Goal: Task Accomplishment & Management: Manage account settings

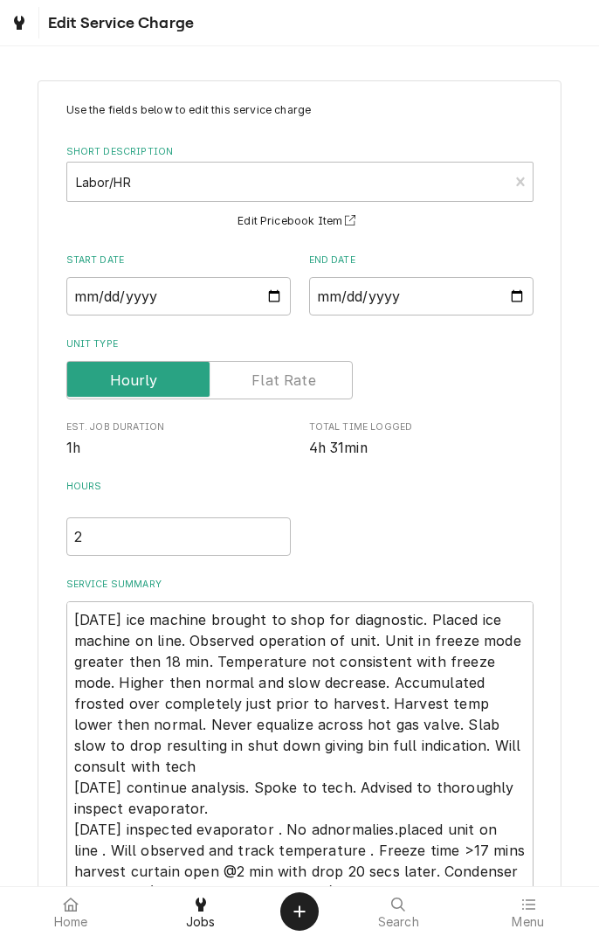
type textarea "10/04/25 ice machine brought to shop for diagnostic. Placed ice machine on line…"
type textarea "x"
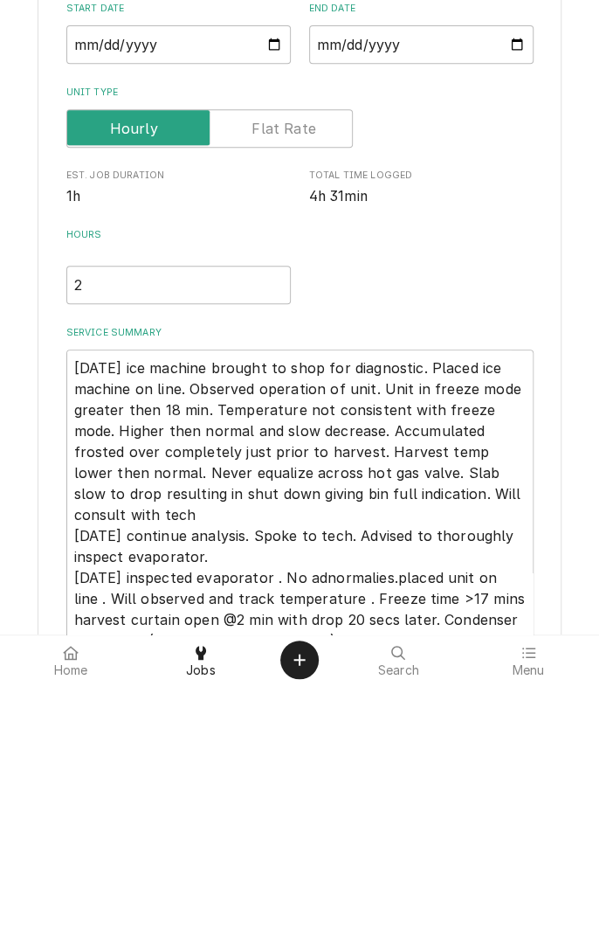
scroll to position [176, 0]
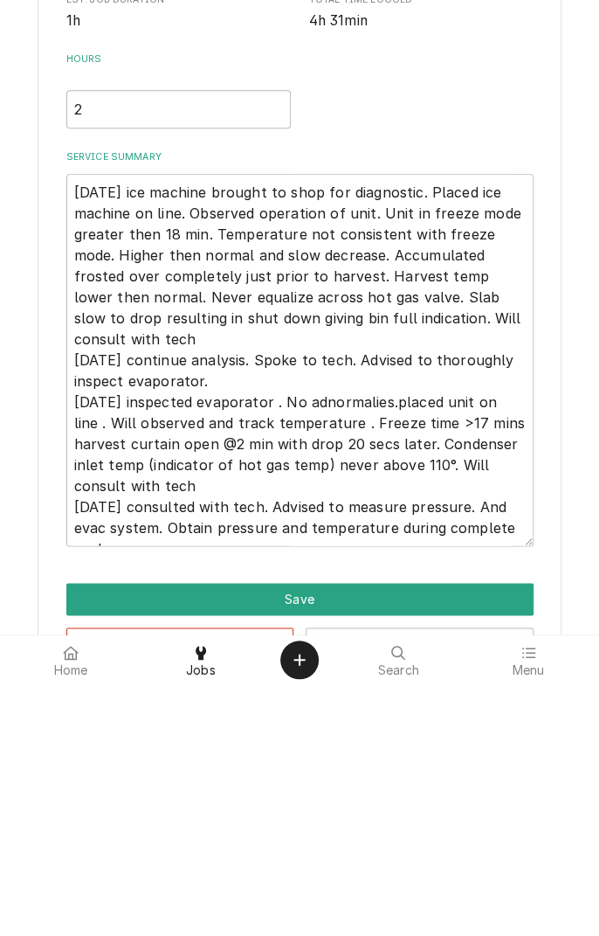
type textarea "10/04/25 ice machine brought to shop for diagnostic. Placed ice machine on line…"
type textarea "x"
type textarea "10/04/25 ice machine brought to shop for diagnostic. Placed ice machine on line…"
type textarea "x"
type textarea "10/04/25 ice machine brought to shop for diagnostic. Placed ice machine on line…"
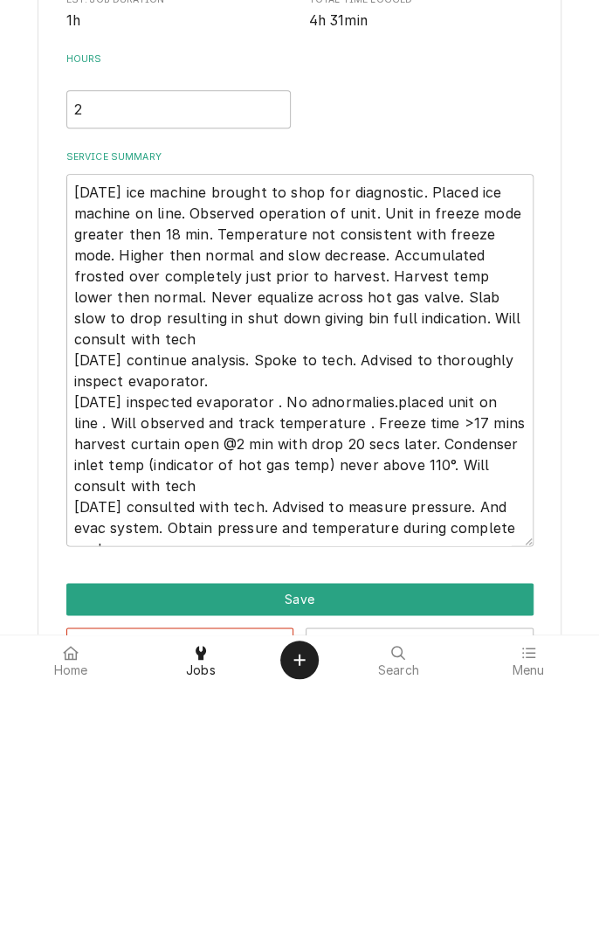
type textarea "x"
type textarea "10/04/25 ice machine brought to shop for diagnostic. Placed ice machine on line…"
type textarea "x"
type textarea "10/04/25 ice machine brought to shop for diagnostic. Placed ice machine on line…"
type textarea "x"
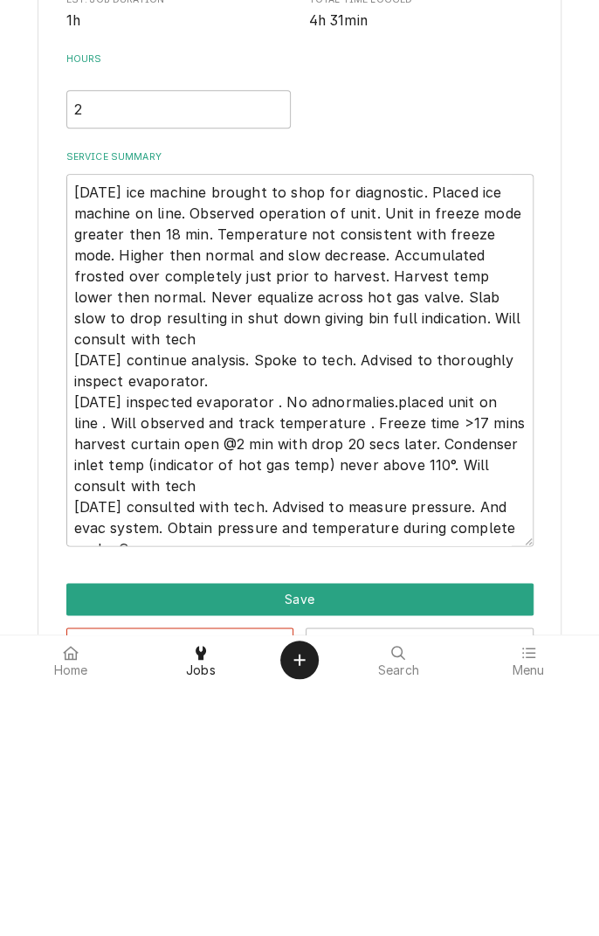
type textarea "10/04/25 ice machine brought to shop for diagnostic. Placed ice machine on line…"
type textarea "x"
type textarea "10/04/25 ice machine brought to shop for diagnostic. Placed ice machine on line…"
type textarea "x"
type textarea "10/04/25 ice machine brought to shop for diagnostic. Placed ice machine on line…"
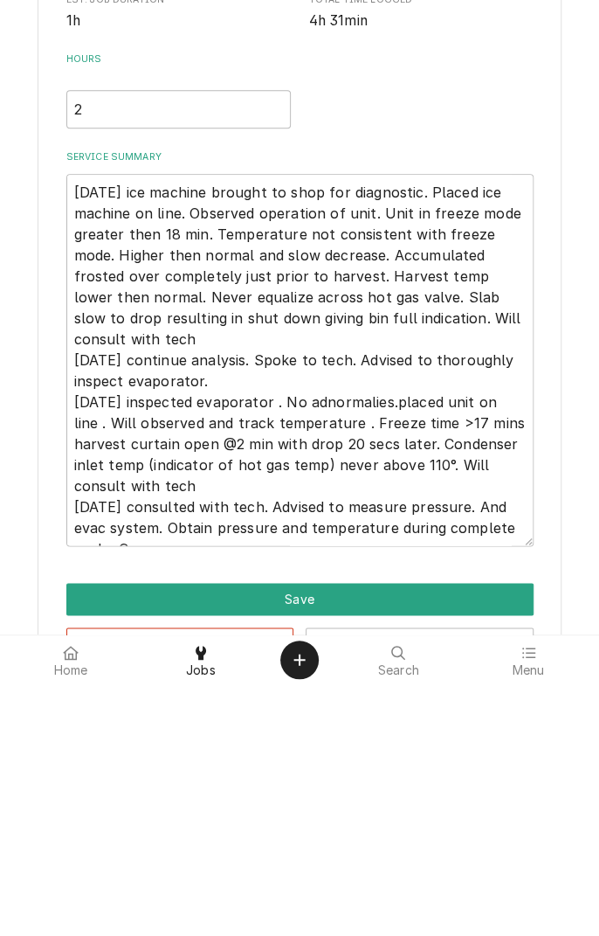
type textarea "x"
type textarea "10/04/25 ice machine brought to shop for diagnostic. Placed ice machine on line…"
type textarea "x"
type textarea "10/04/25 ice machine brought to shop for diagnostic. Placed ice machine on line…"
type textarea "x"
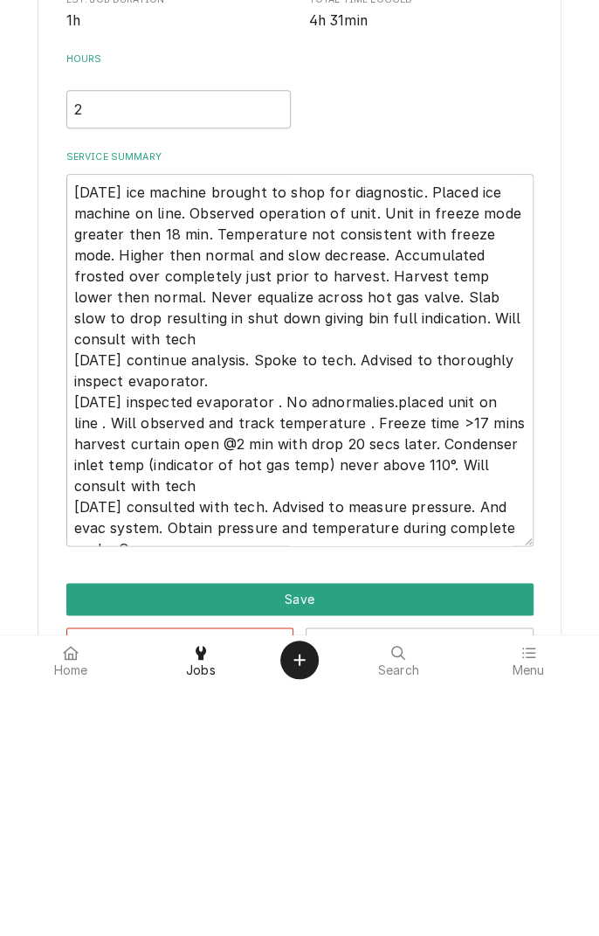
type textarea "10/04/25 ice machine brought to shop for diagnostic. Placed ice machine on line…"
type textarea "x"
type textarea "10/04/25 ice machine brought to shop for diagnostic. Placed ice machine on line…"
type textarea "x"
type textarea "10/04/25 ice machine brought to shop for diagnostic. Placed ice machine on line…"
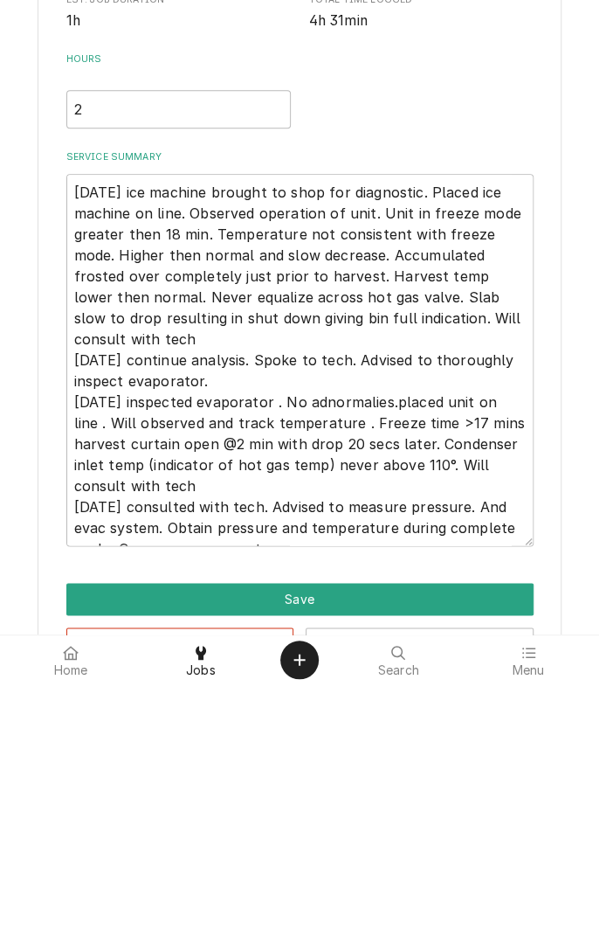
type textarea "x"
type textarea "10/04/25 ice machine brought to shop for diagnostic. Placed ice machine on line…"
type textarea "x"
type textarea "10/04/25 ice machine brought to shop for diagnostic. Placed ice machine on line…"
type textarea "x"
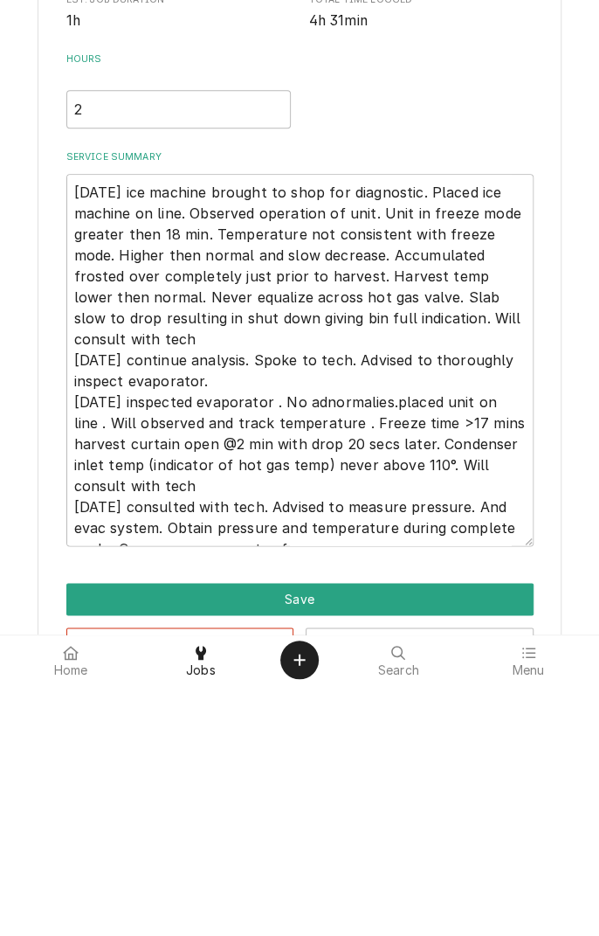
type textarea "10/04/25 ice machine brought to shop for diagnostic. Placed ice machine on line…"
type textarea "x"
type textarea "10/04/25 ice machine brought to shop for diagnostic. Placed ice machine on line…"
type textarea "x"
type textarea "10/04/25 ice machine brought to shop for diagnostic. Placed ice machine on line…"
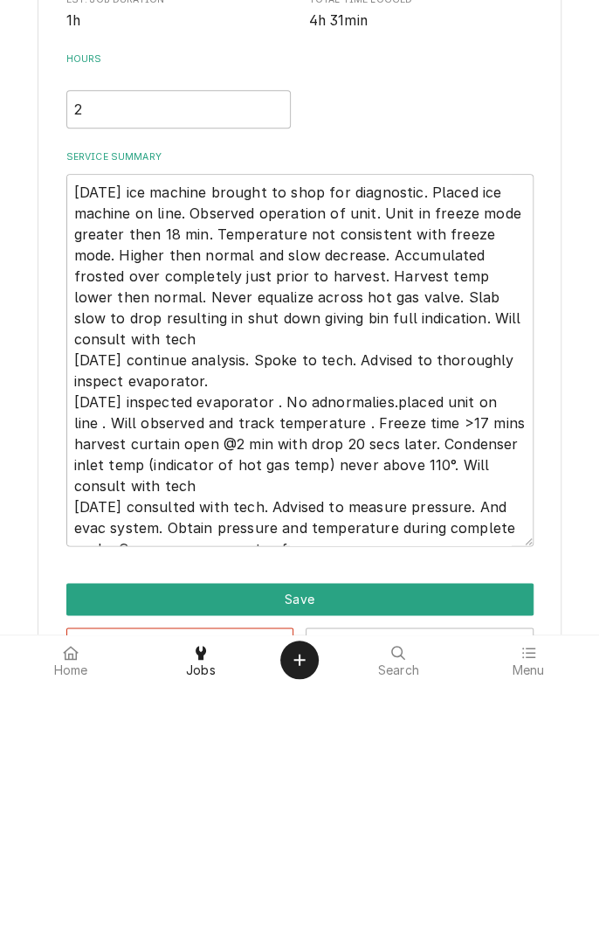
type textarea "x"
type textarea "10/04/25 ice machine brought to shop for diagnostic. Placed ice machine on line…"
type textarea "x"
type textarea "10/04/25 ice machine brought to shop for diagnostic. Placed ice machine on line…"
type textarea "x"
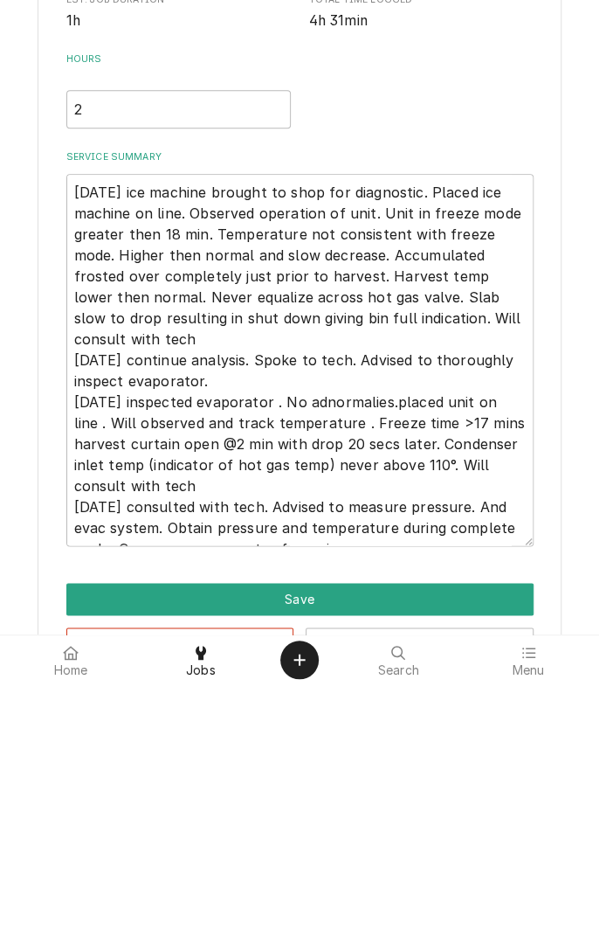
type textarea "10/04/25 ice machine brought to shop for diagnostic. Placed ice machine on line…"
type textarea "x"
type textarea "10/04/25 ice machine brought to shop for diagnostic. Placed ice machine on line…"
type textarea "x"
type textarea "10/04/25 ice machine brought to shop for diagnostic. Placed ice machine on line…"
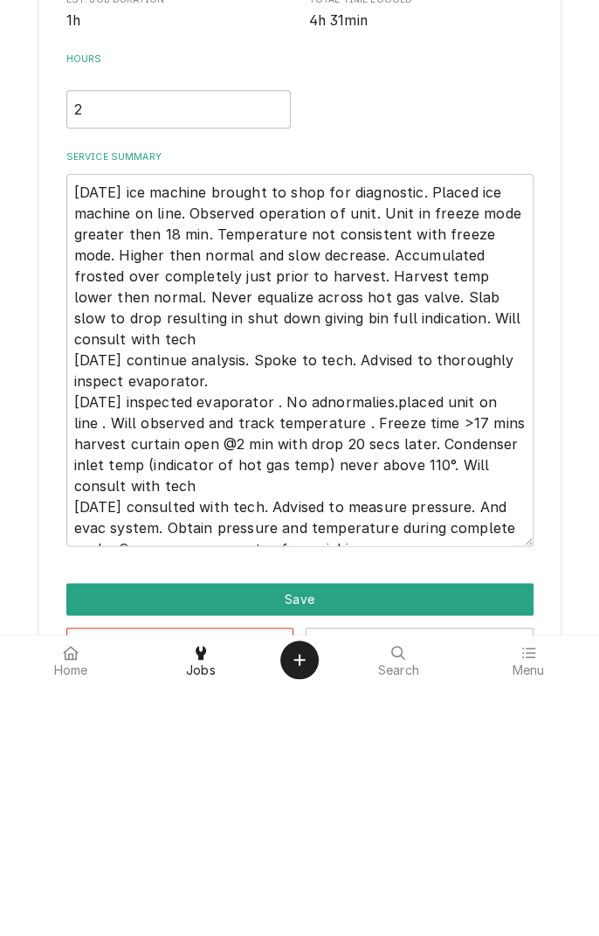
type textarea "x"
type textarea "10/04/25 ice machine brought to shop for diagnostic. Placed ice machine on line…"
type textarea "x"
type textarea "10/04/25 ice machine brought to shop for diagnostic. Placed ice machine on line…"
type textarea "x"
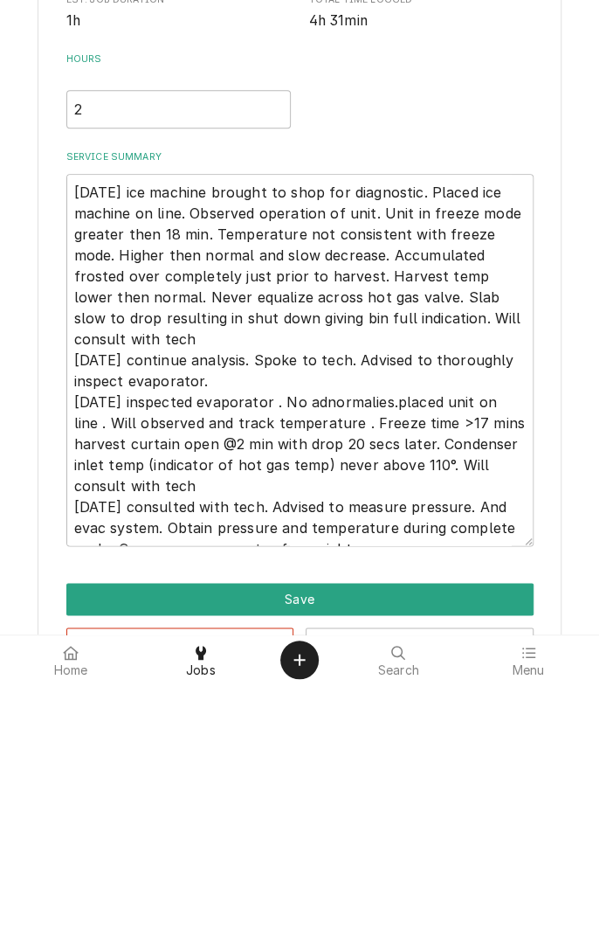
type textarea "10/04/25 ice machine brought to shop for diagnostic. Placed ice machine on line…"
type textarea "x"
type textarea "10/04/25 ice machine brought to shop for diagnostic. Placed ice machine on line…"
type textarea "x"
type textarea "10/04/25 ice machine brought to shop for diagnostic. Placed ice machine on line…"
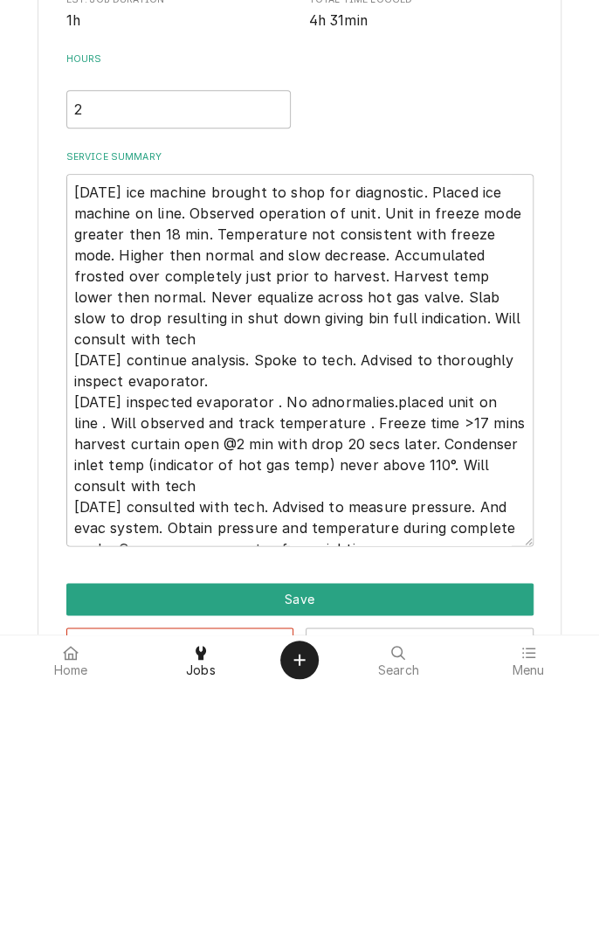
type textarea "x"
type textarea "10/04/25 ice machine brought to shop for diagnostic. Placed ice machine on line…"
type textarea "x"
type textarea "10/04/25 ice machine brought to shop for diagnostic. Placed ice machine on line…"
type textarea "x"
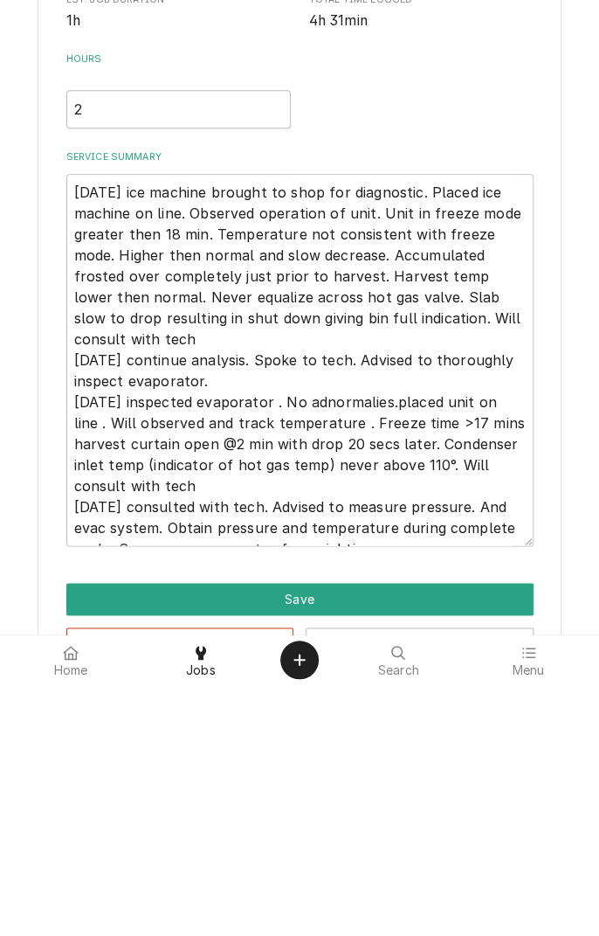
type textarea "10/04/25 ice machine brought to shop for diagnostic. Placed ice machine on line…"
type textarea "x"
type textarea "10/04/25 ice machine brought to shop for diagnostic. Placed ice machine on line…"
type textarea "x"
type textarea "10/04/25 ice machine brought to shop for diagnostic. Placed ice machine on line…"
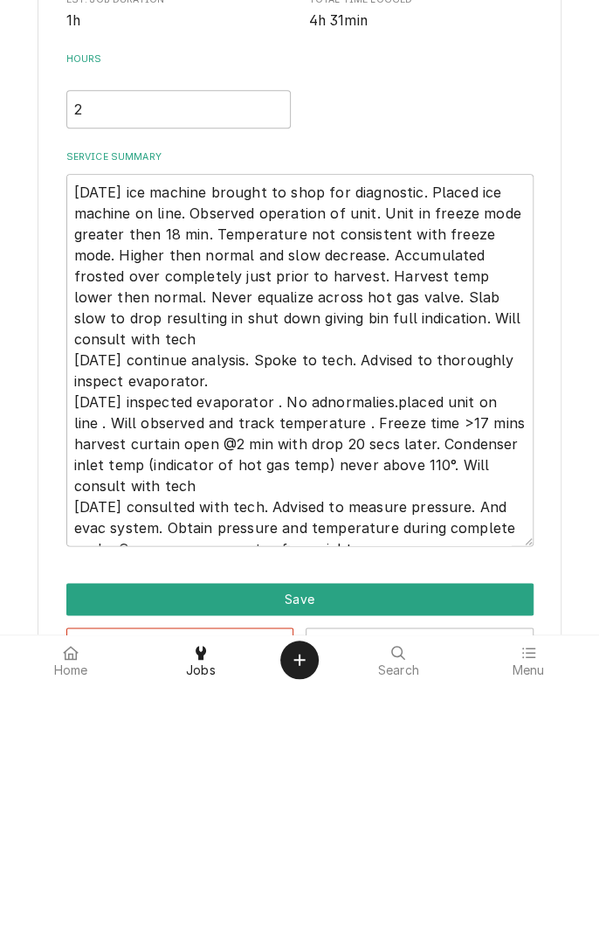
type textarea "x"
type textarea "10/04/25 ice machine brought to shop for diagnostic. Placed ice machine on line…"
type textarea "x"
type textarea "10/04/25 ice machine brought to shop for diagnostic. Placed ice machine on line…"
type textarea "x"
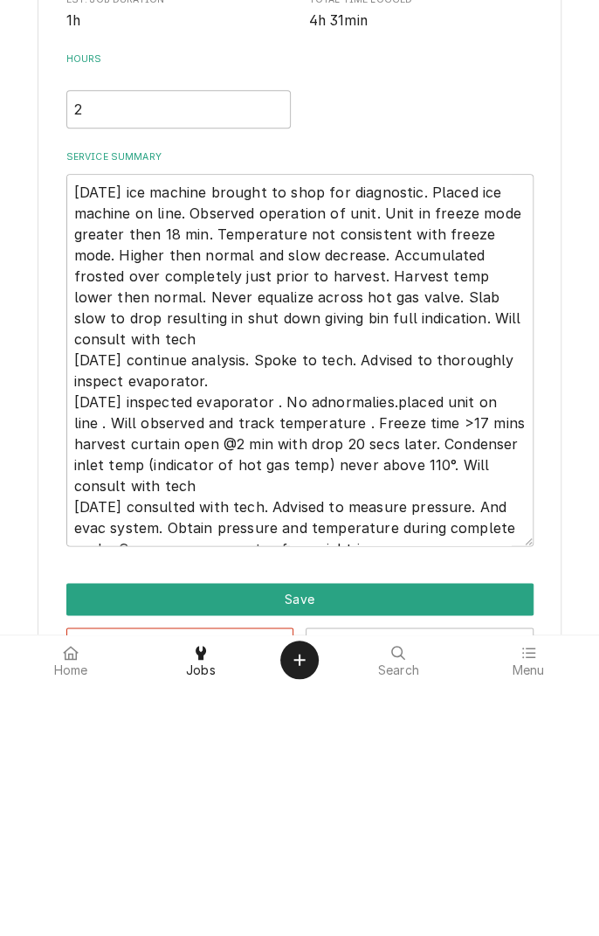
type textarea "10/04/25 ice machine brought to shop for diagnostic. Placed ice machine on line…"
type textarea "x"
type textarea "10/04/25 ice machine brought to shop for diagnostic. Placed ice machine on line…"
type textarea "x"
type textarea "10/04/25 ice machine brought to shop for diagnostic. Placed ice machine on line…"
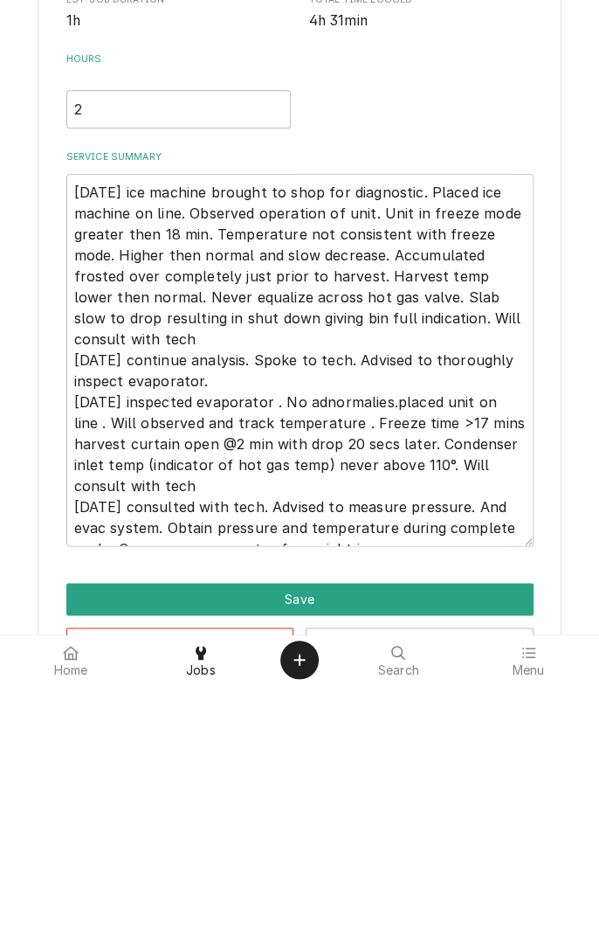
type textarea "x"
type textarea "10/04/25 ice machine brought to shop for diagnostic. Placed ice machine on line…"
type textarea "x"
type textarea "10/04/25 ice machine brought to shop for diagnostic. Placed ice machine on line…"
type textarea "x"
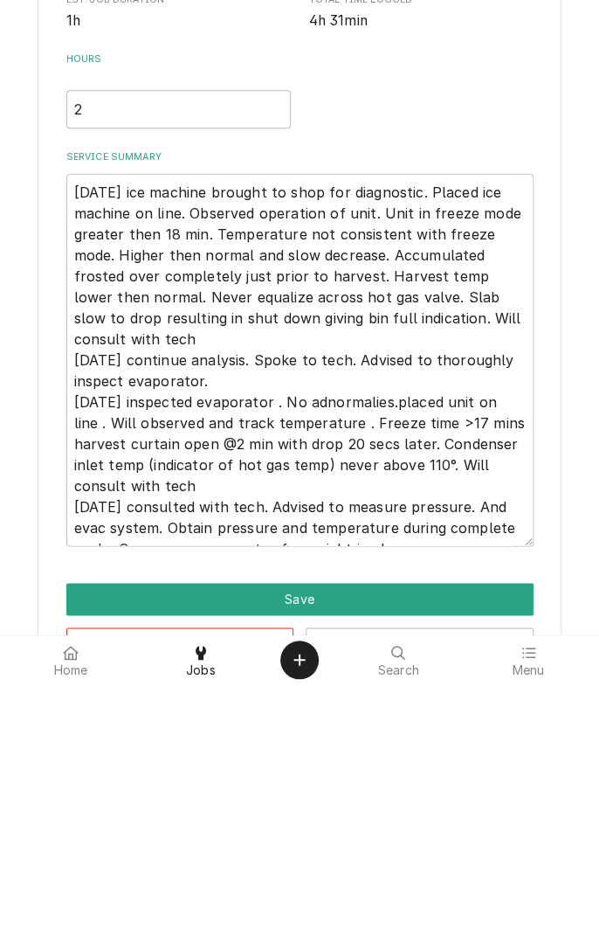
type textarea "10/04/25 ice machine brought to shop for diagnostic. Placed ice machine on line…"
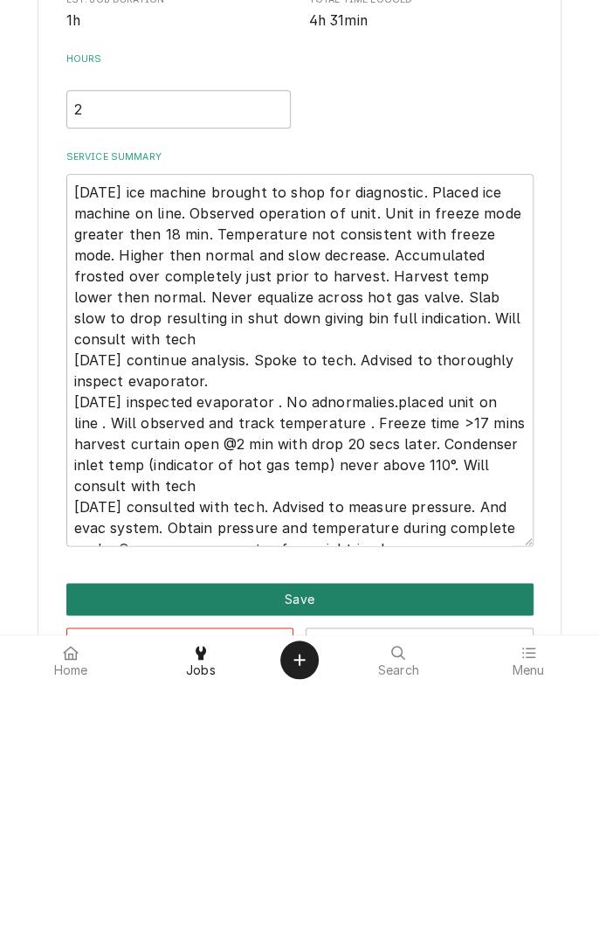
click at [406, 851] on button "Save" at bounding box center [299, 850] width 467 height 32
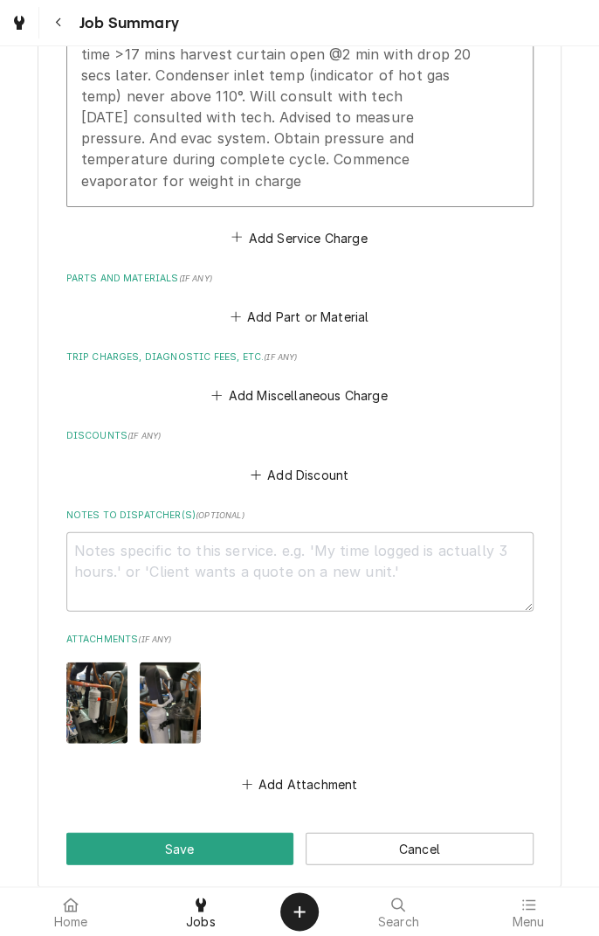
scroll to position [1035, 0]
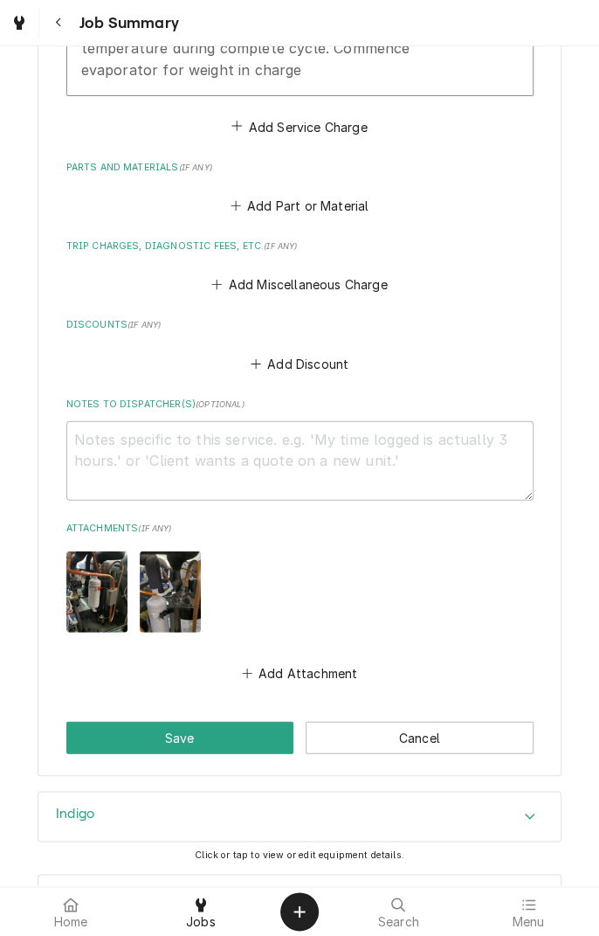
click at [221, 721] on button "Save" at bounding box center [180, 737] width 228 height 32
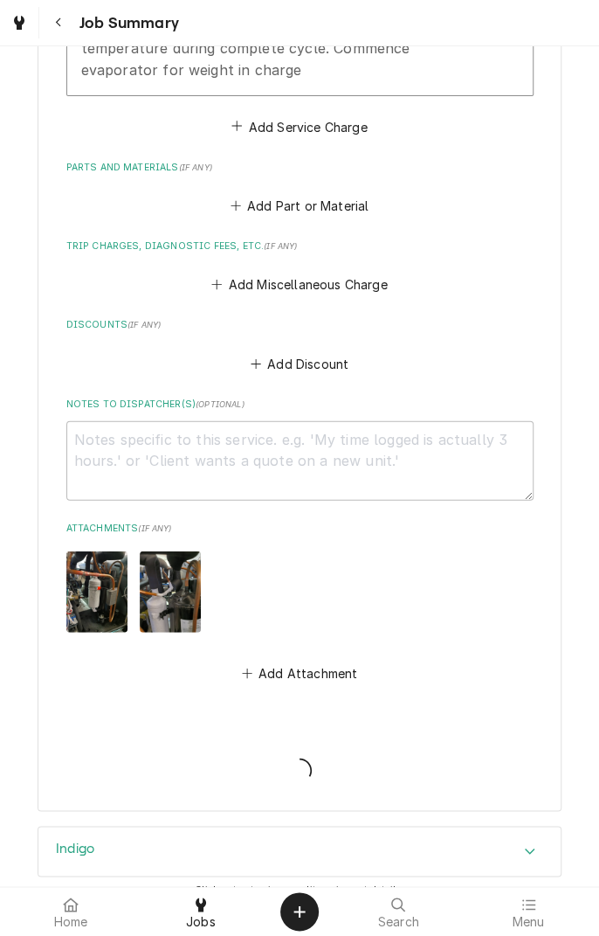
type textarea "x"
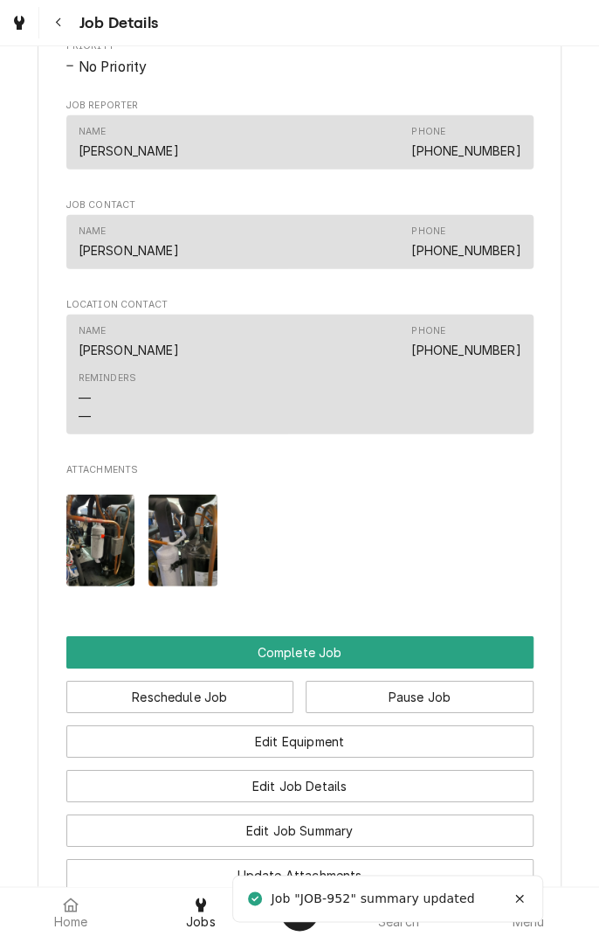
scroll to position [1273, 0]
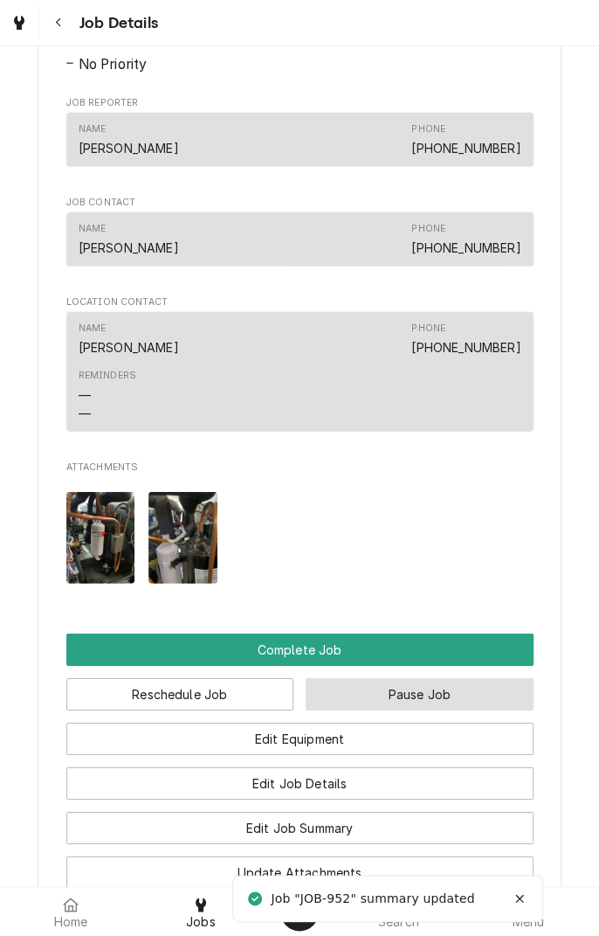
click at [434, 710] on button "Pause Job" at bounding box center [420, 694] width 228 height 32
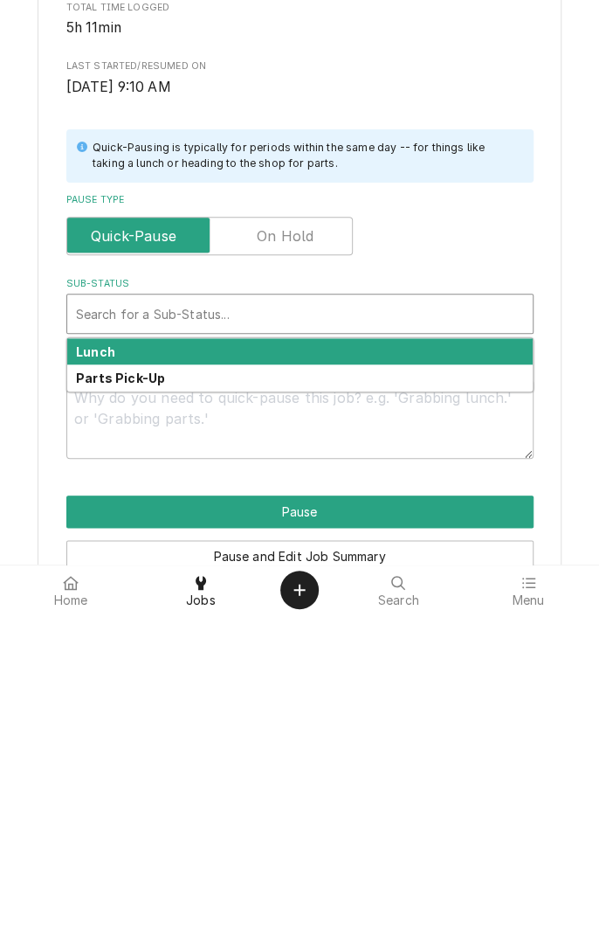
click at [199, 706] on div "Parts Pick-Up" at bounding box center [300, 699] width 466 height 27
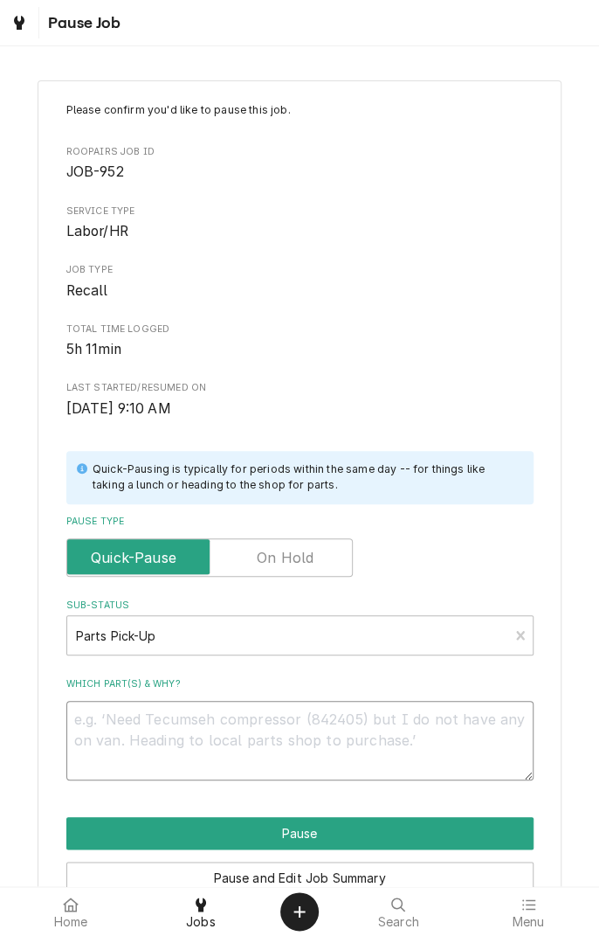
click at [217, 725] on textarea "Which part(s) & why?" at bounding box center [299, 740] width 467 height 79
type textarea "x"
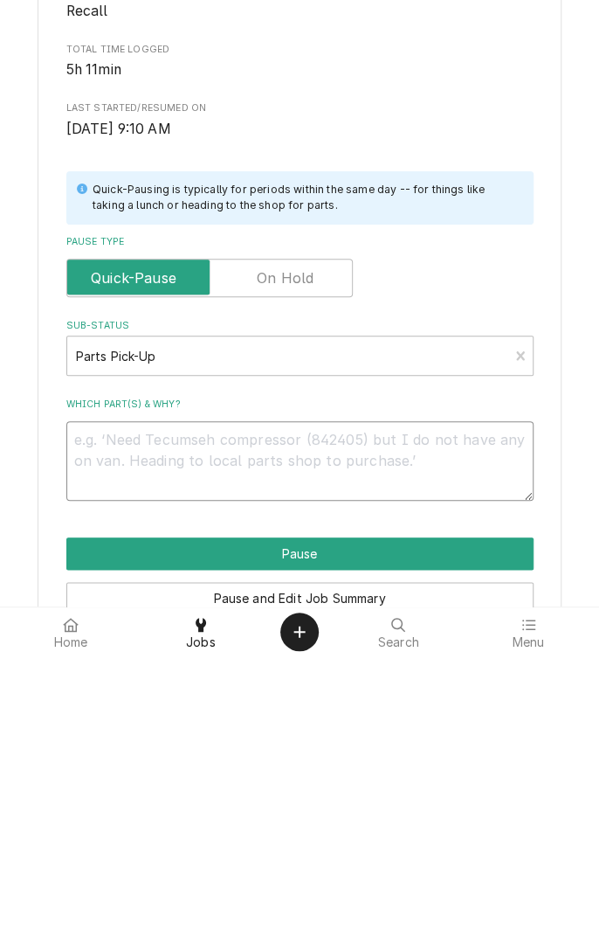
type textarea "E"
type textarea "x"
type textarea "Ev"
type textarea "x"
type textarea "Eva"
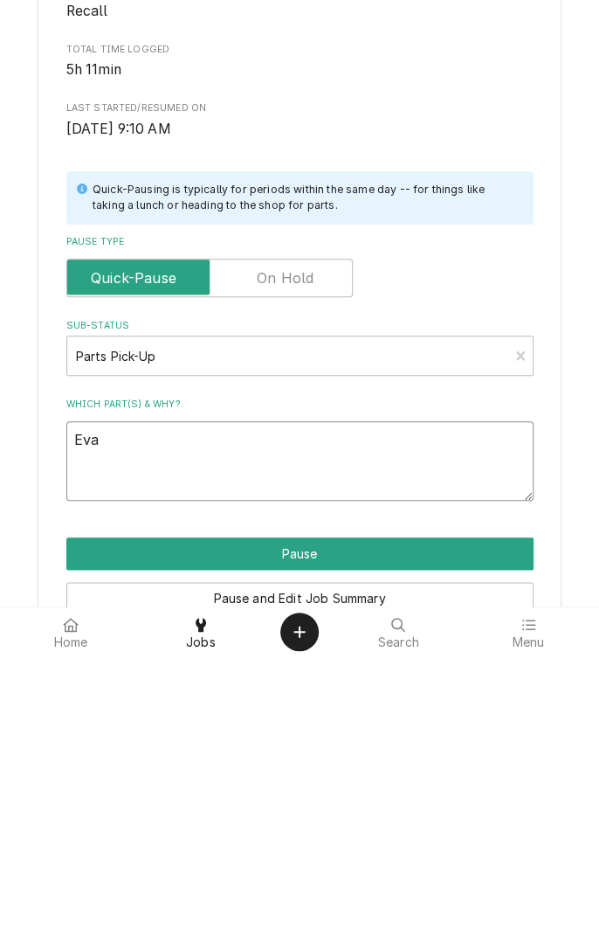
type textarea "x"
type textarea "Evap"
type textarea "x"
type textarea "Evaporator"
type textarea "x"
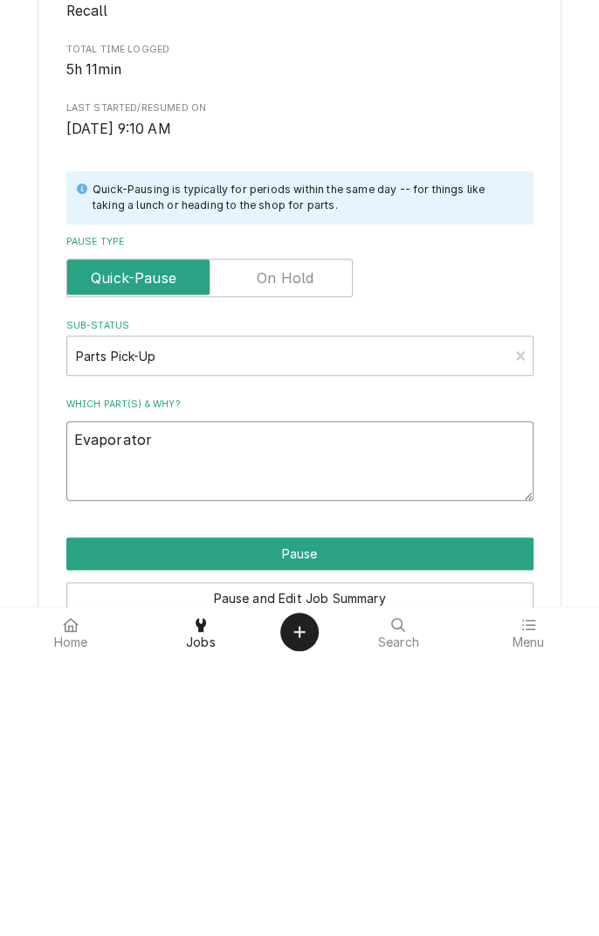
type textarea "Evaporator s"
type textarea "x"
type textarea "Evaporator sy"
type textarea "x"
type textarea "Evaporator sys"
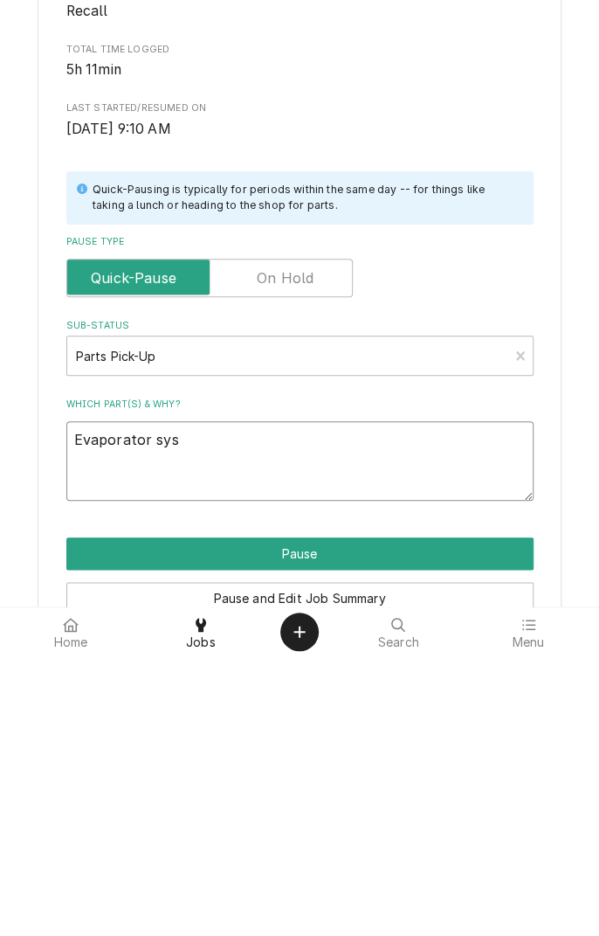
type textarea "x"
type textarea "Evaporator syst"
type textarea "x"
type textarea "Evaporator syste"
type textarea "x"
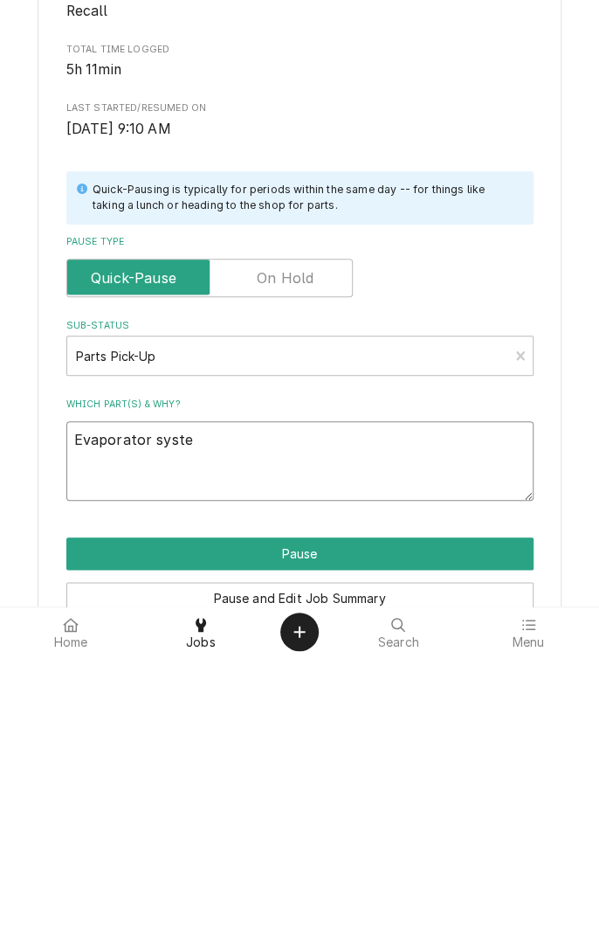
type textarea "Evaporator system"
type textarea "x"
type textarea "Evaporator system"
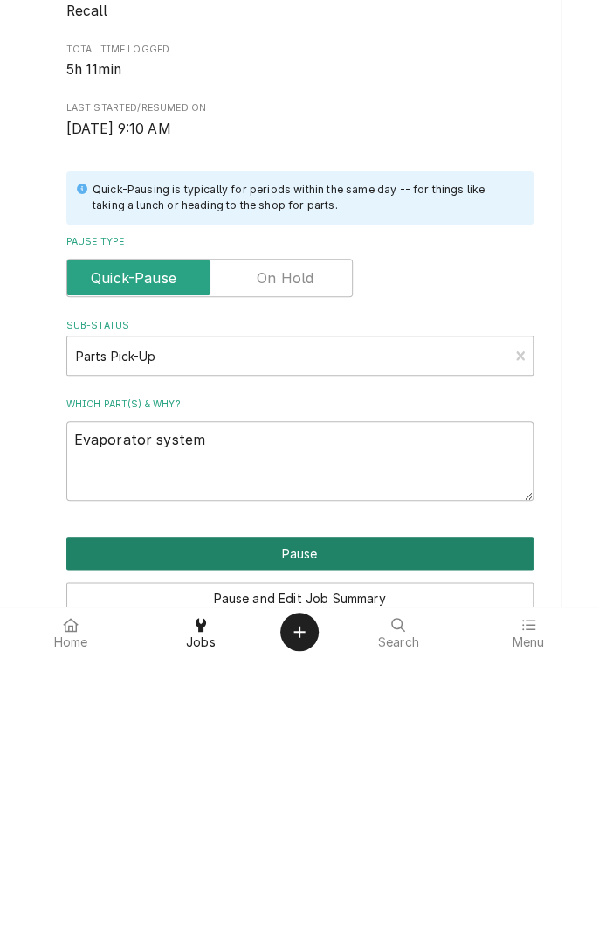
click at [391, 842] on button "Pause" at bounding box center [299, 833] width 467 height 32
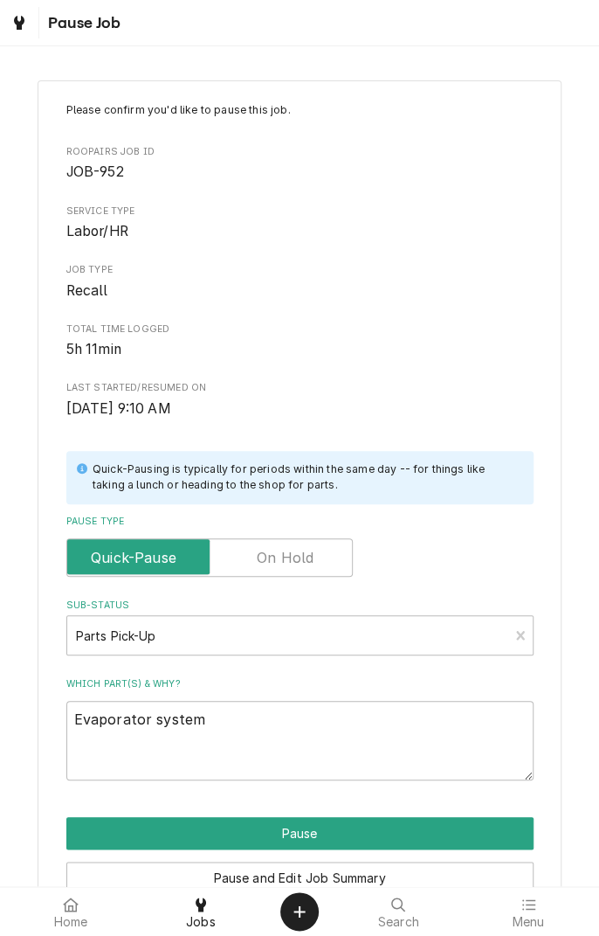
type textarea "x"
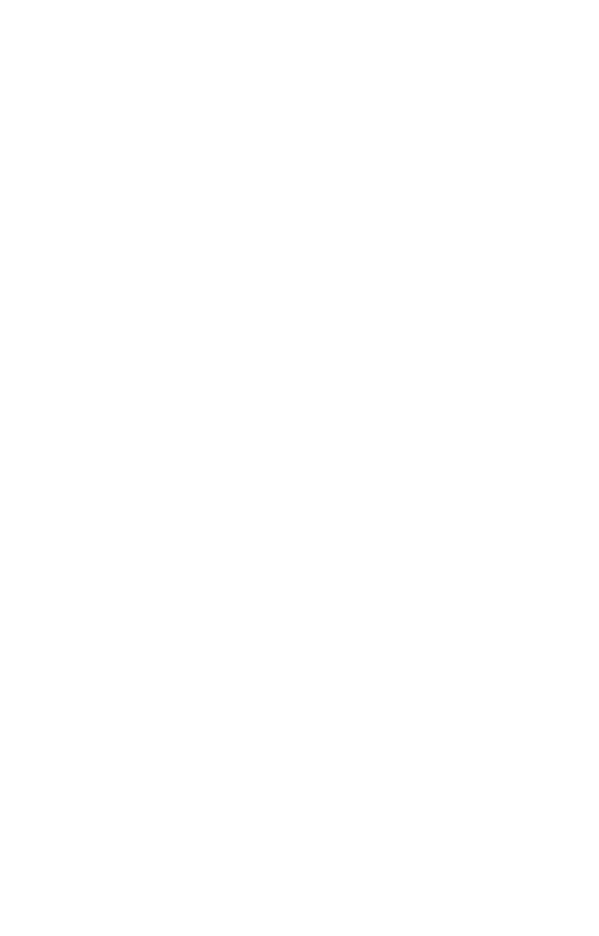
click at [203, 908] on div "Dynamic Content Wrapper" at bounding box center [299, 468] width 599 height 936
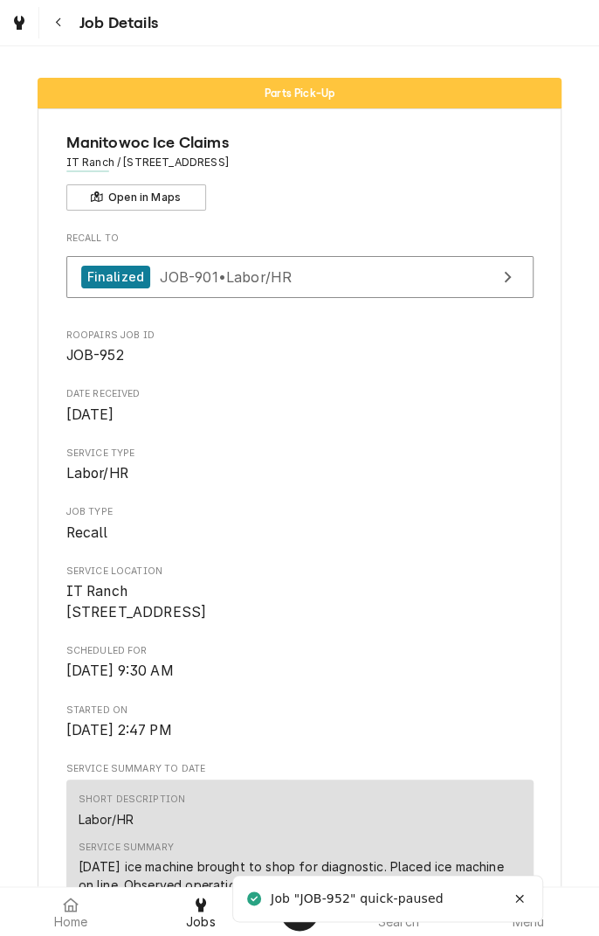
click at [73, 31] on button "Navigate back" at bounding box center [58, 22] width 31 height 31
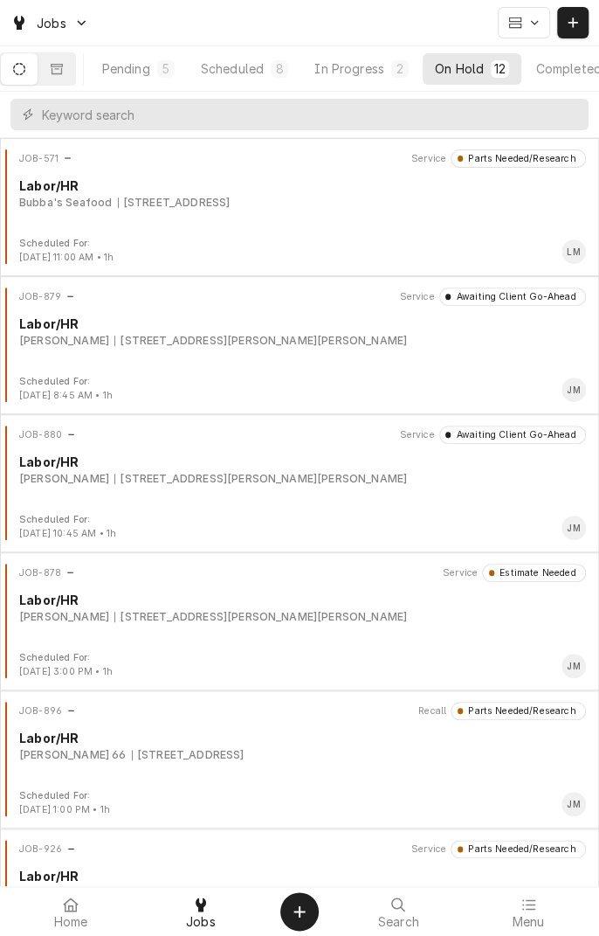
scroll to position [0, 112]
click at [478, 71] on div "On Hold" at bounding box center [455, 68] width 49 height 18
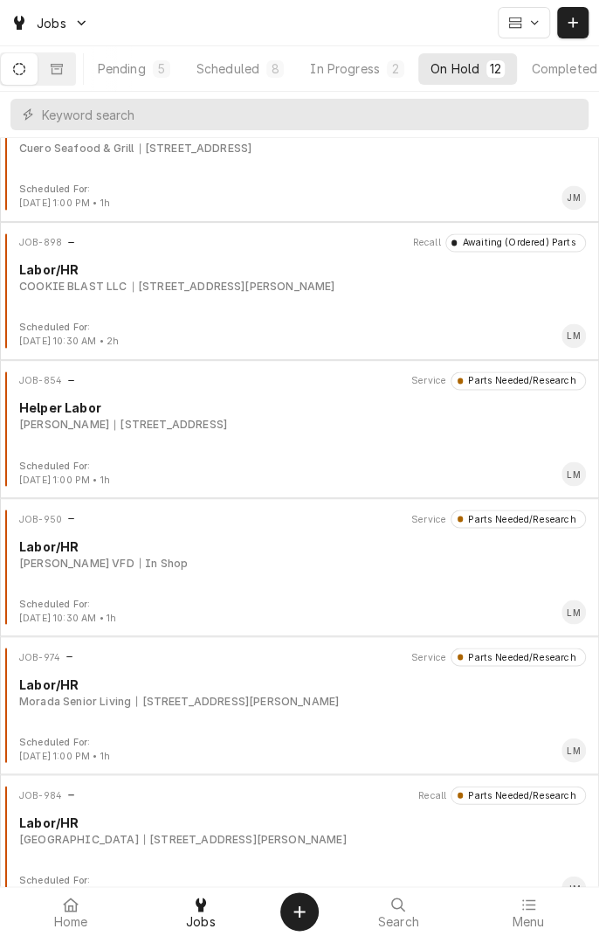
scroll to position [754, 0]
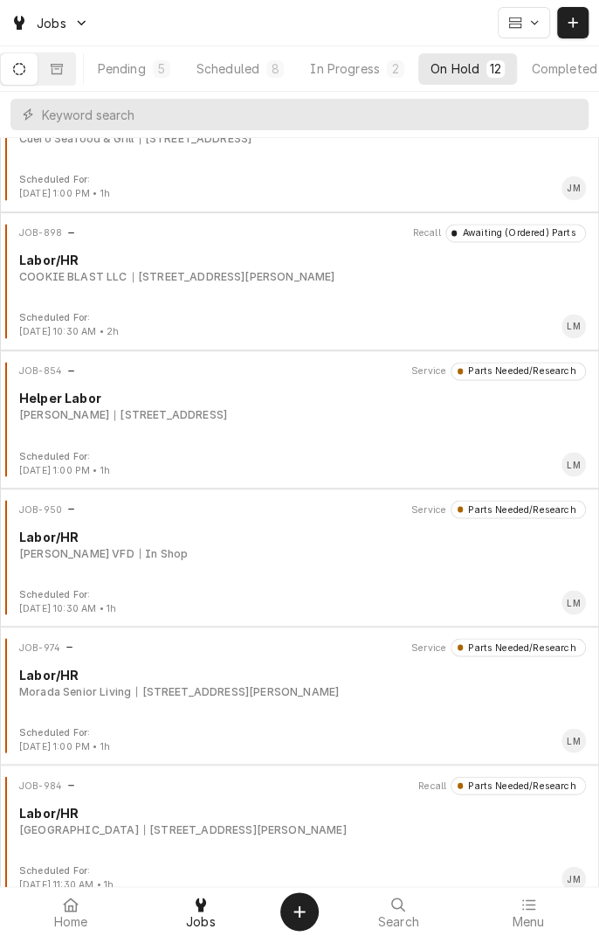
click at [225, 550] on div "Louise VFD In Shop" at bounding box center [302, 553] width 567 height 16
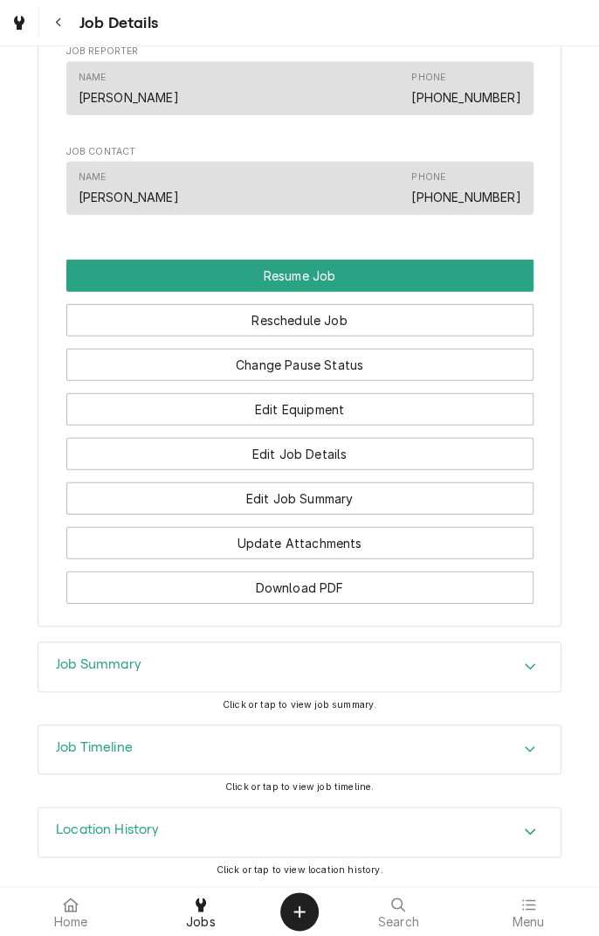
scroll to position [1280, 0]
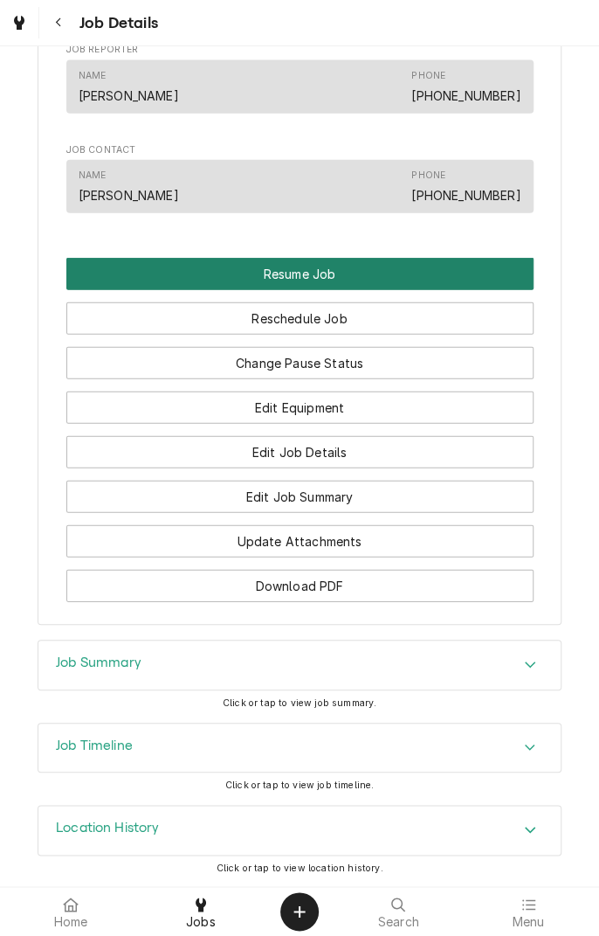
click at [350, 284] on button "Resume Job" at bounding box center [299, 274] width 467 height 32
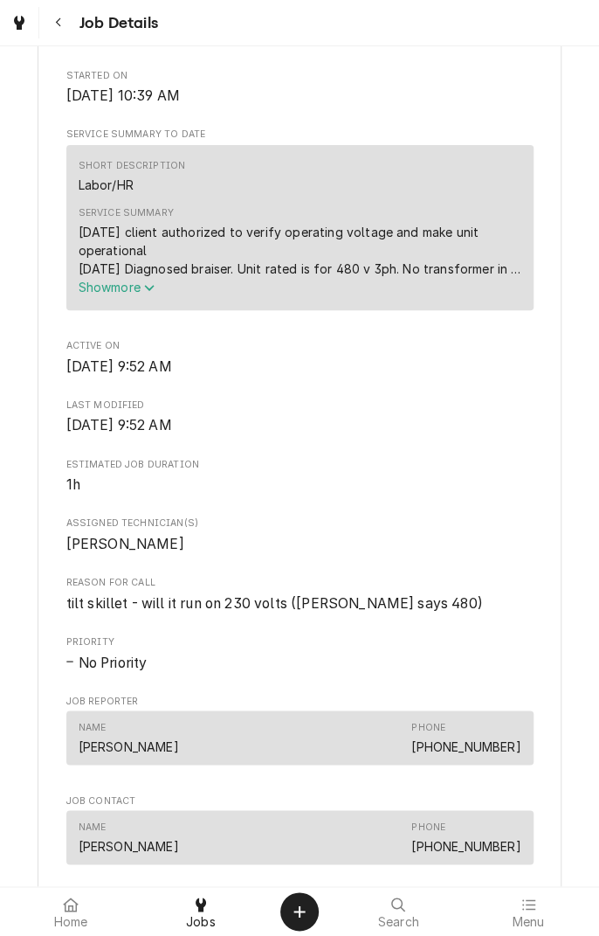
scroll to position [494, 0]
